Goal: Information Seeking & Learning: Understand process/instructions

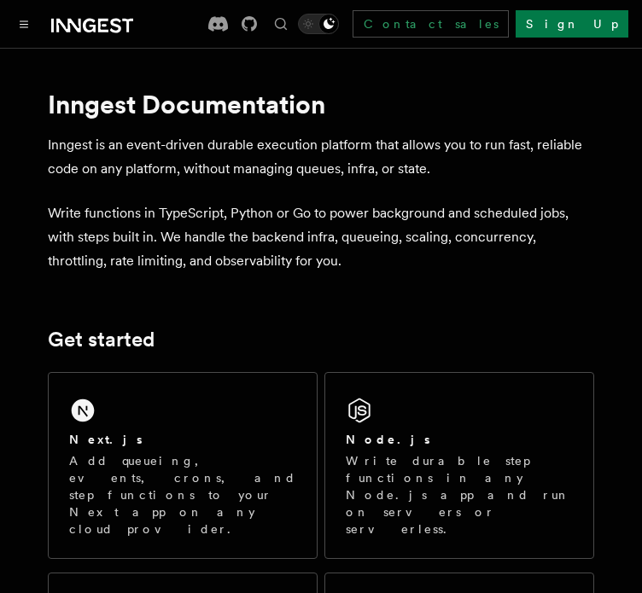
scroll to position [99, 0]
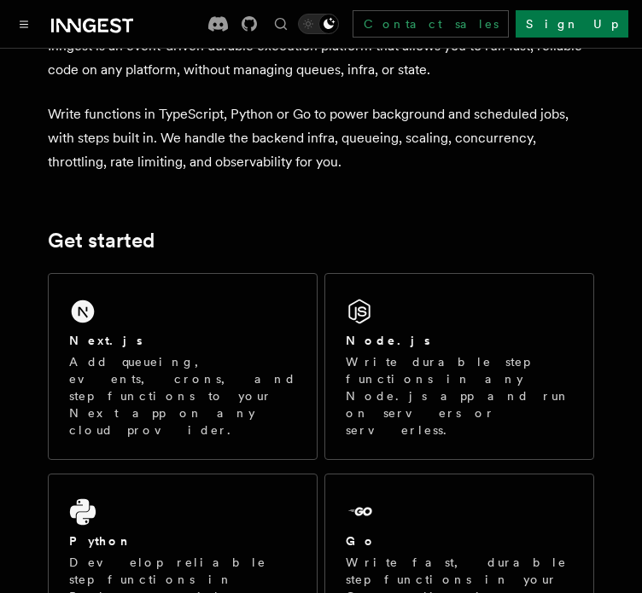
click at [272, 306] on div "Next.js Add queueing, events, crons, and step functions to your Next app on any…" at bounding box center [183, 366] width 268 height 185
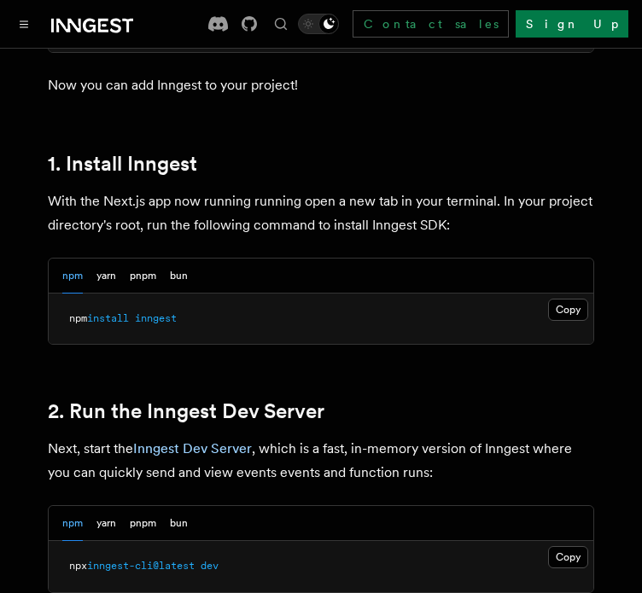
scroll to position [940, 0]
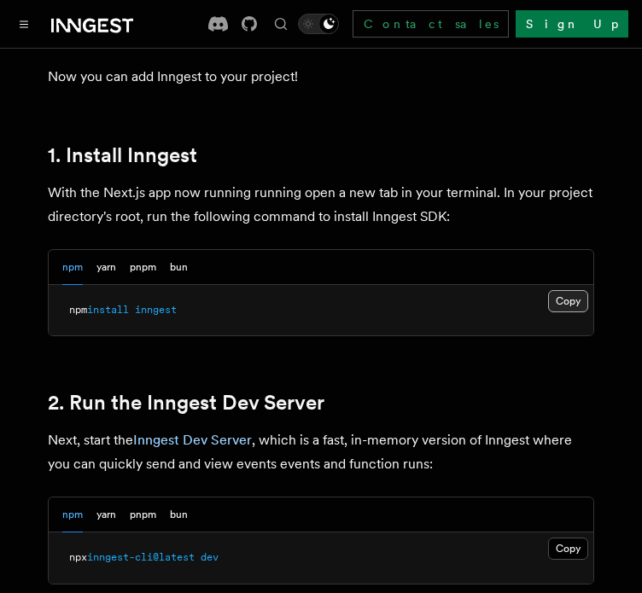
click at [570, 290] on button "Copy Copied" at bounding box center [568, 301] width 40 height 22
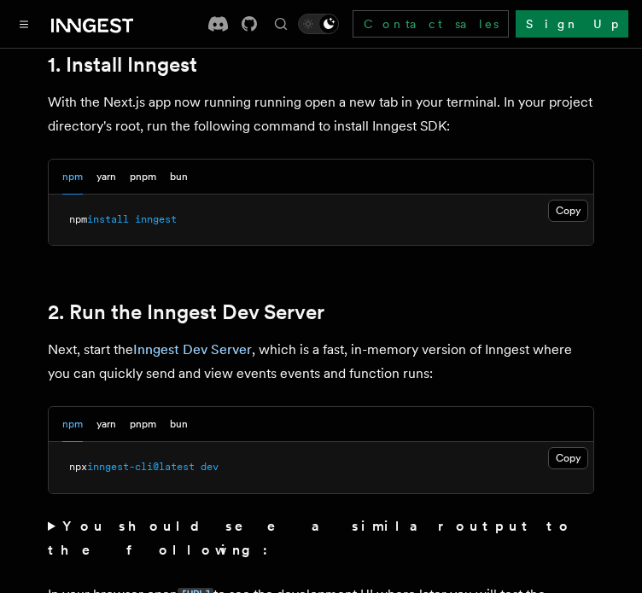
scroll to position [1033, 0]
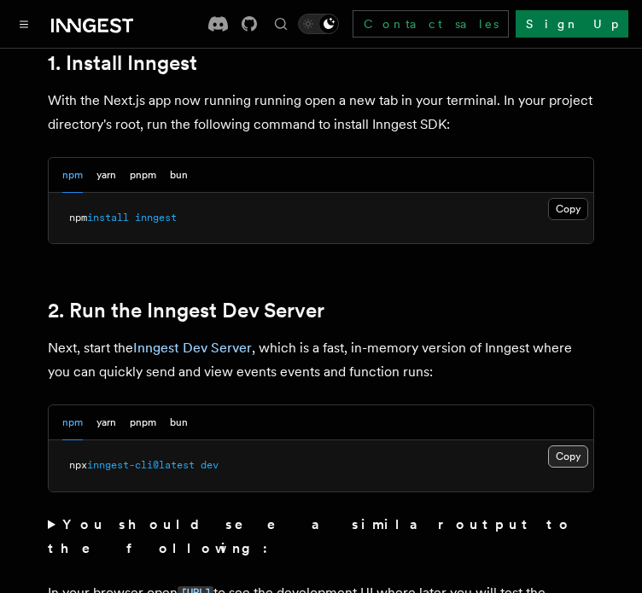
click at [573, 445] on button "Copy Copied" at bounding box center [568, 456] width 40 height 22
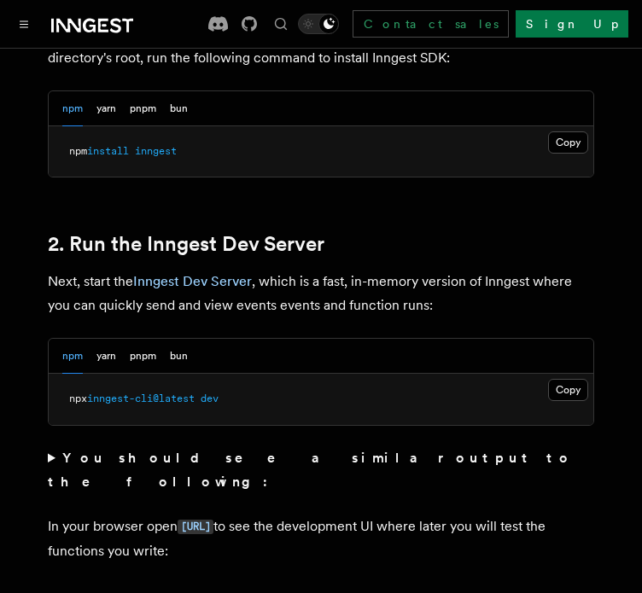
scroll to position [1101, 0]
